Goal: Transaction & Acquisition: Purchase product/service

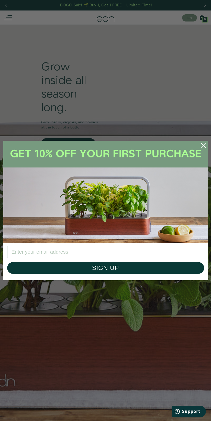
click at [68, 143] on img "POPUP Form" at bounding box center [105, 192] width 205 height 102
click at [203, 145] on icon "Close dialog" at bounding box center [203, 145] width 5 height 5
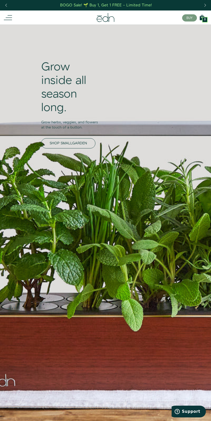
click at [68, 143] on span "SHOP SMALLGARDEN" at bounding box center [68, 143] width 37 height 5
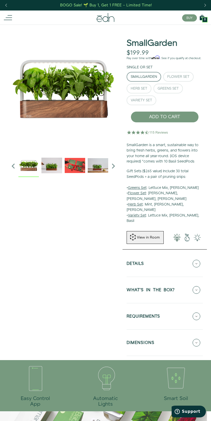
click at [164, 255] on button "Details" at bounding box center [165, 264] width 76 height 18
